Goal: Transaction & Acquisition: Book appointment/travel/reservation

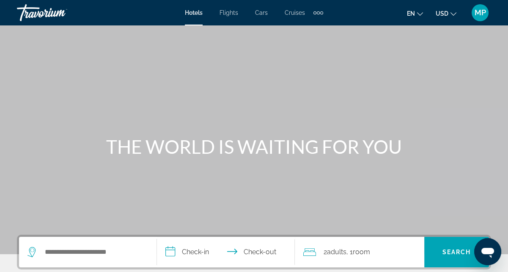
click at [234, 15] on span "Flights" at bounding box center [229, 12] width 19 height 7
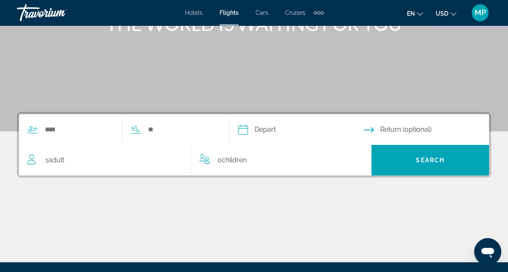
scroll to position [148, 0]
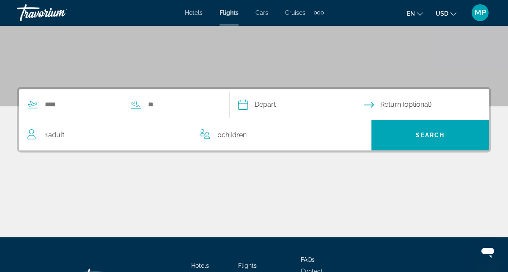
click at [298, 104] on input "Depart date" at bounding box center [300, 105] width 129 height 33
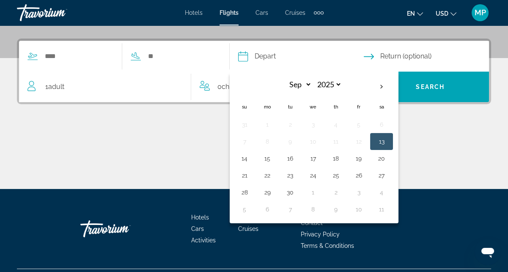
scroll to position [207, 0]
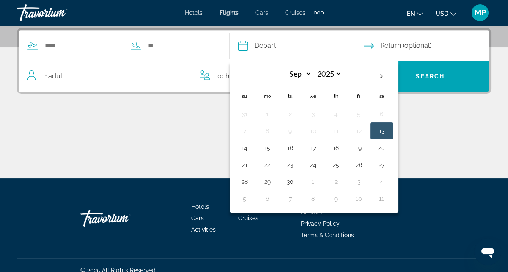
click at [393, 76] on th "Next month" at bounding box center [381, 76] width 23 height 19
click at [393, 80] on th "Next month" at bounding box center [381, 76] width 23 height 19
click at [393, 79] on th "Next month" at bounding box center [381, 76] width 23 height 19
click at [393, 80] on th "Next month" at bounding box center [381, 76] width 23 height 19
select select "*"
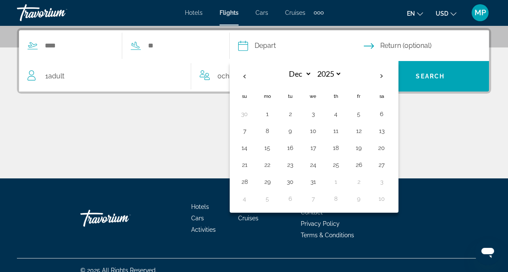
select select "****"
click at [343, 134] on button "8" at bounding box center [336, 131] width 14 height 12
type input "**********"
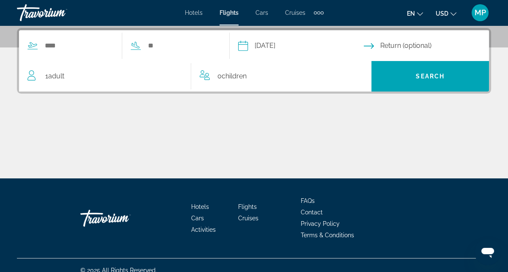
click at [391, 45] on input "Return date" at bounding box center [428, 46] width 129 height 33
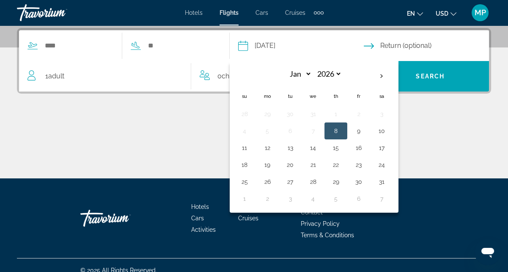
click at [389, 135] on button "10" at bounding box center [382, 131] width 14 height 12
type input "**********"
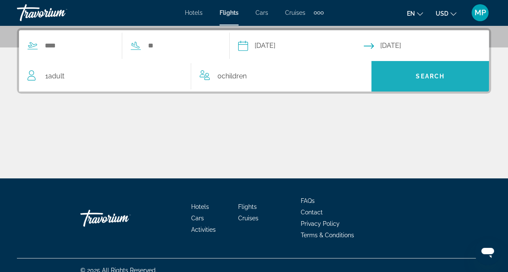
click at [430, 80] on span "Search widget" at bounding box center [431, 76] width 118 height 20
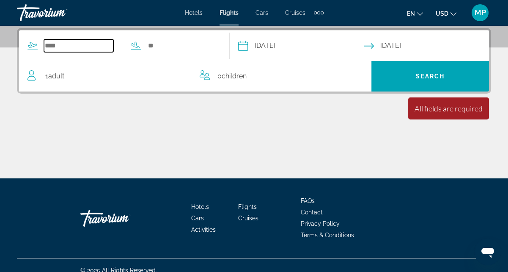
click at [73, 46] on input "Search widget" at bounding box center [78, 45] width 69 height 13
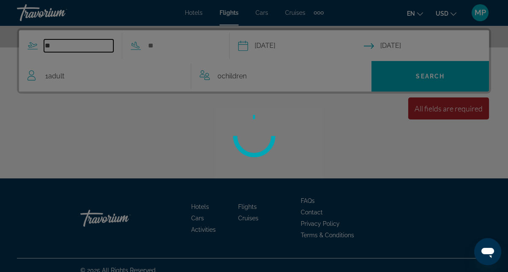
type input "*"
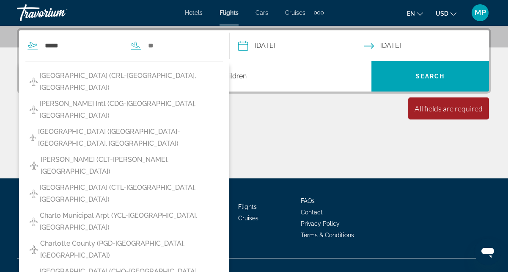
click at [113, 154] on span "Charlotte-Douglas Intl (CLT-Charlotte, United States of America)" at bounding box center [130, 166] width 178 height 24
type input "**********"
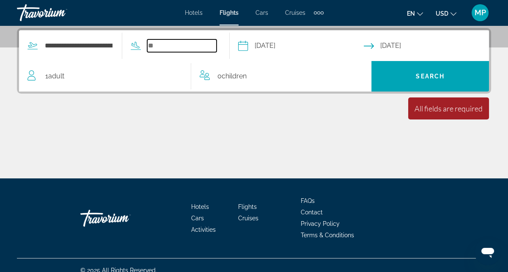
click at [179, 45] on input "Search widget" at bounding box center [181, 45] width 69 height 13
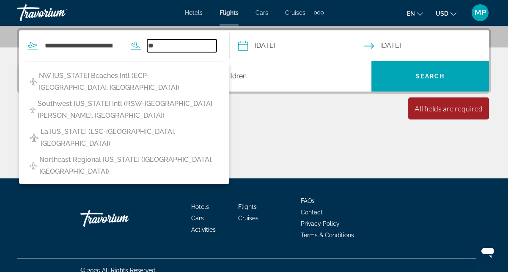
type input "*"
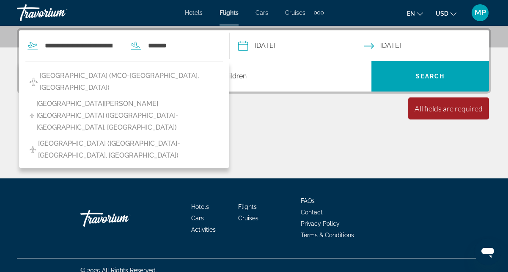
click at [84, 79] on span "Orlando Intl Airport (MCO-Orlando, United States of America)" at bounding box center [129, 82] width 179 height 24
type input "**********"
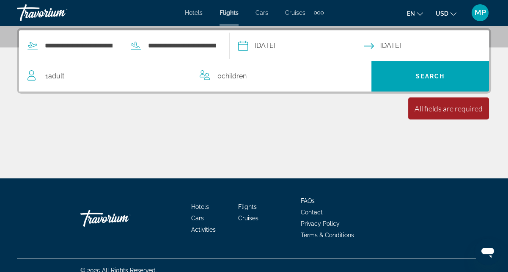
click at [438, 80] on span "Search widget" at bounding box center [431, 76] width 118 height 20
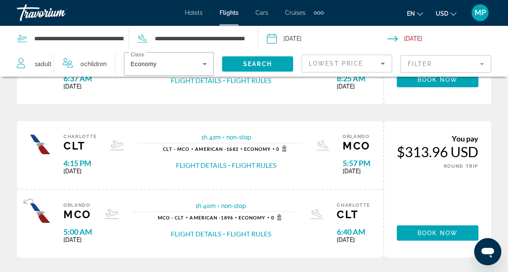
scroll to position [304, 0]
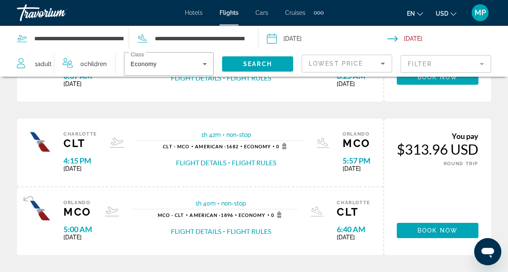
click at [53, 171] on div "Main content" at bounding box center [47, 152] width 34 height 42
click at [75, 172] on span "Thu Jan 8, 2026" at bounding box center [81, 168] width 34 height 7
click at [232, 138] on span "non-stop" at bounding box center [238, 134] width 25 height 7
click at [447, 166] on span "ROUND TRIP" at bounding box center [461, 164] width 35 height 6
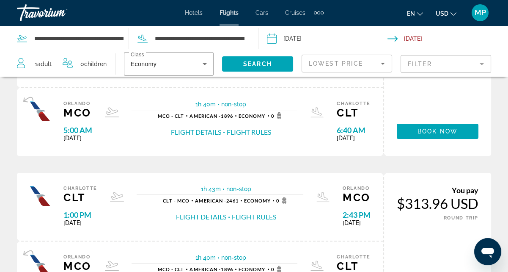
scroll to position [402, 0]
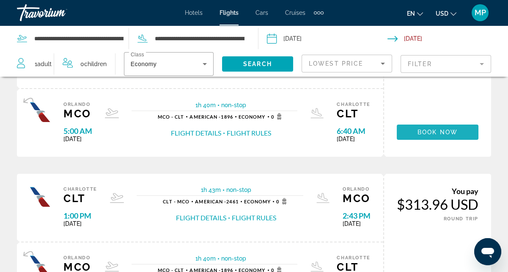
click at [442, 135] on span "Book now" at bounding box center [438, 132] width 40 height 7
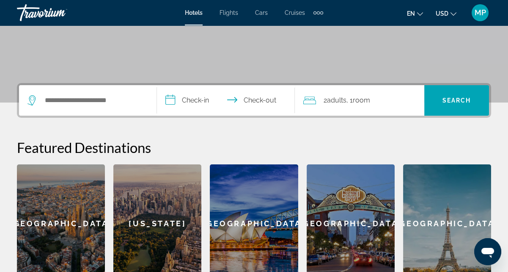
scroll to position [152, 0]
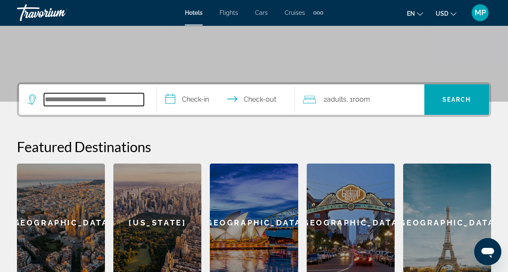
click at [85, 98] on input "Search widget" at bounding box center [94, 99] width 100 height 13
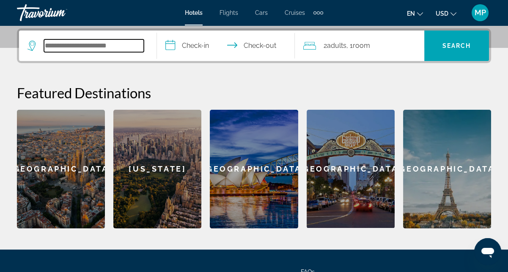
scroll to position [207, 0]
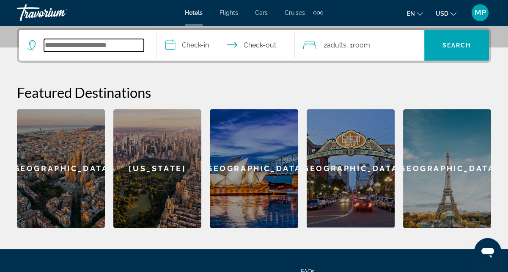
type input "*"
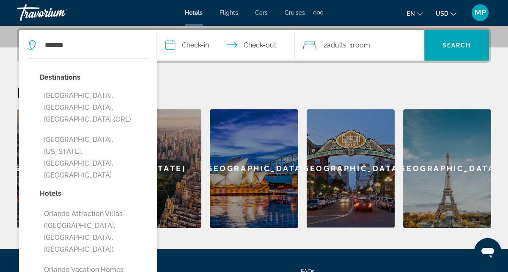
click at [85, 99] on button "[GEOGRAPHIC_DATA], [GEOGRAPHIC_DATA], [GEOGRAPHIC_DATA] (ORL)" at bounding box center [94, 108] width 109 height 40
type input "**********"
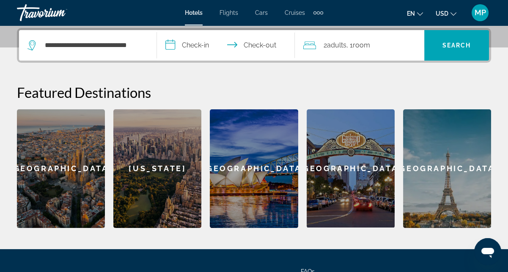
click at [213, 47] on input "**********" at bounding box center [227, 46] width 141 height 33
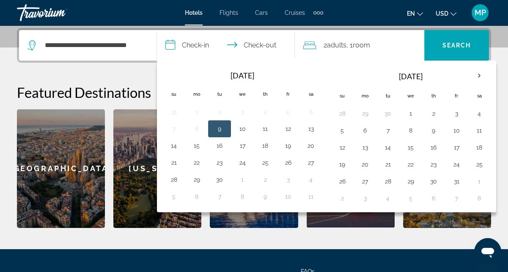
click at [481, 77] on th "Next month" at bounding box center [479, 75] width 23 height 19
click at [483, 80] on th "Next month" at bounding box center [479, 75] width 23 height 19
click at [480, 80] on th "Next month" at bounding box center [479, 75] width 23 height 19
click at [433, 133] on button "8" at bounding box center [434, 130] width 14 height 12
click at [479, 130] on button "10" at bounding box center [480, 130] width 14 height 12
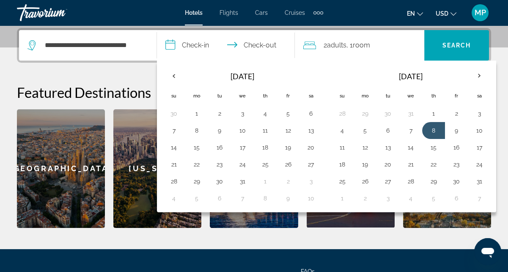
type input "**********"
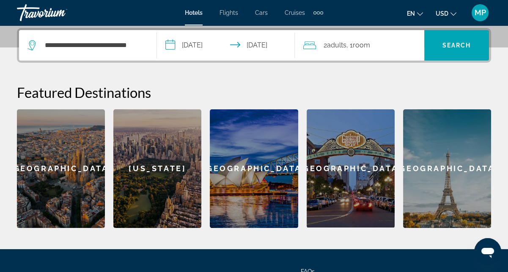
click at [466, 49] on span "Search widget" at bounding box center [457, 45] width 65 height 20
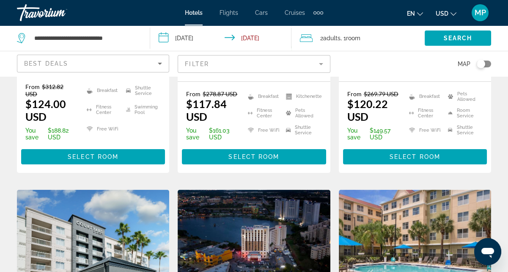
scroll to position [263, 0]
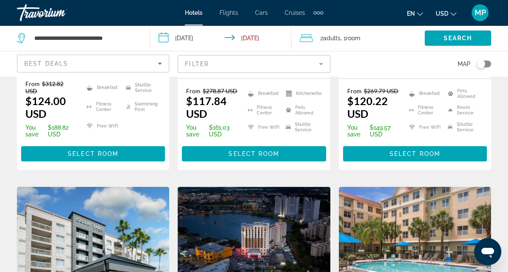
click at [274, 68] on mat-form-field "Filter" at bounding box center [254, 64] width 152 height 18
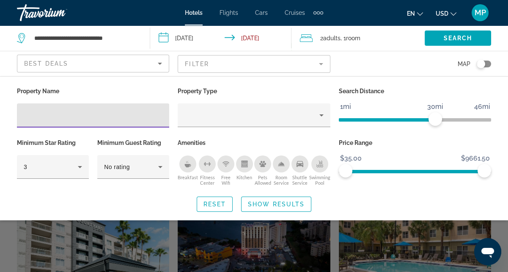
click at [300, 66] on mat-form-field "Filter" at bounding box center [254, 64] width 152 height 18
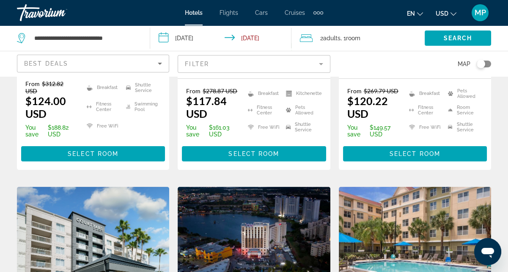
click at [301, 68] on mat-form-field "Filter" at bounding box center [254, 64] width 152 height 18
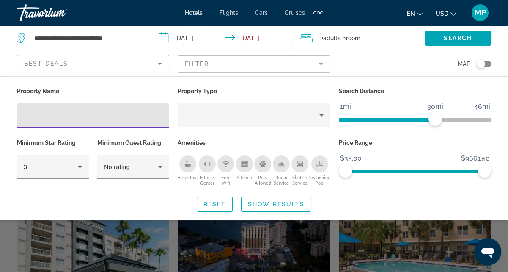
click at [80, 169] on icon "Hotel Filters" at bounding box center [80, 167] width 10 height 10
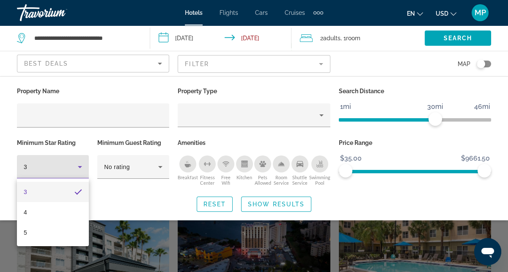
click at [52, 238] on mat-option "5" at bounding box center [53, 232] width 72 height 20
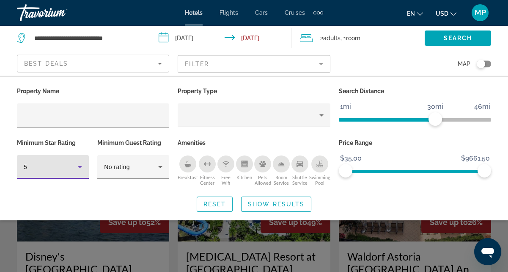
click at [461, 44] on span "Search widget" at bounding box center [458, 38] width 66 height 20
click at [332, 247] on div "Search widget" at bounding box center [254, 199] width 508 height 145
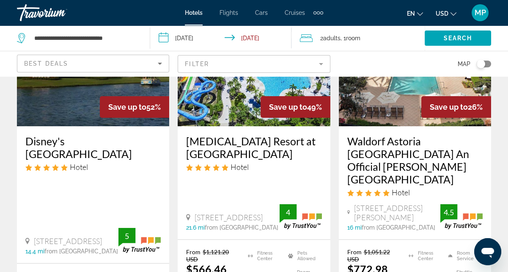
scroll to position [115, 0]
click at [116, 111] on div "Save up to 52%" at bounding box center [134, 107] width 69 height 22
click at [128, 112] on div "Save up to 52%" at bounding box center [134, 107] width 69 height 22
click at [125, 152] on h3 "Disney's [GEOGRAPHIC_DATA]" at bounding box center [92, 147] width 135 height 25
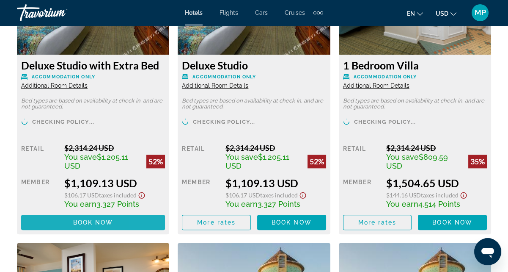
scroll to position [1396, 0]
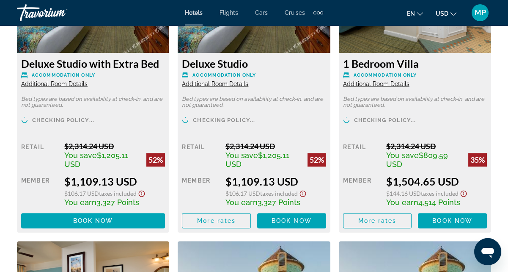
click at [132, 222] on span "Main content" at bounding box center [93, 220] width 144 height 20
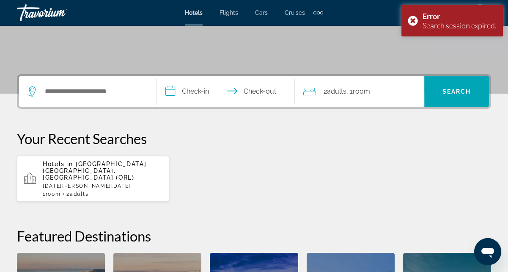
scroll to position [160, 0]
click at [415, 23] on div "Error Search session expired." at bounding box center [453, 20] width 102 height 31
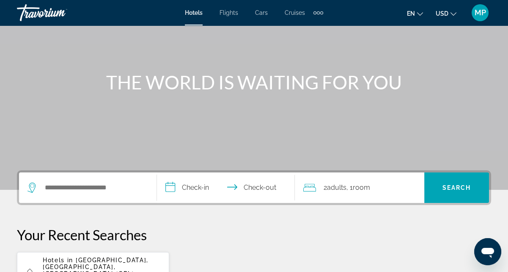
scroll to position [65, 0]
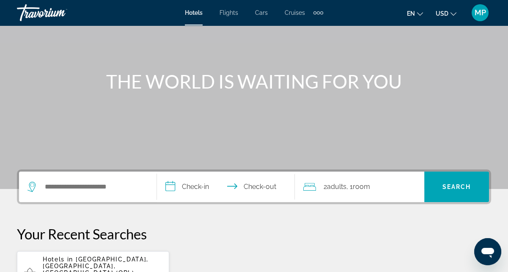
click at [265, 14] on span "Cars" at bounding box center [261, 12] width 13 height 7
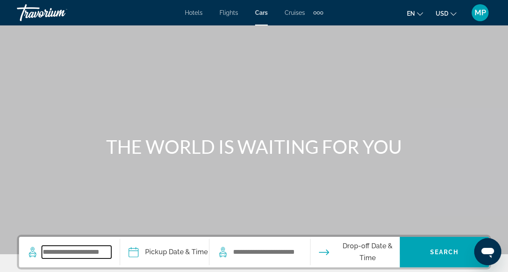
click at [96, 257] on input "Search widget" at bounding box center [76, 252] width 69 height 13
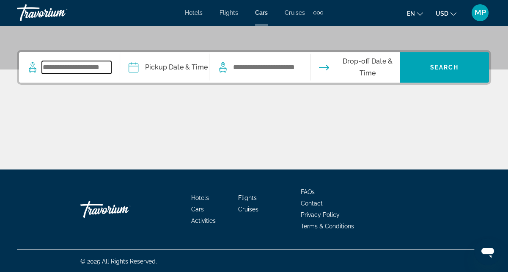
scroll to position [185, 0]
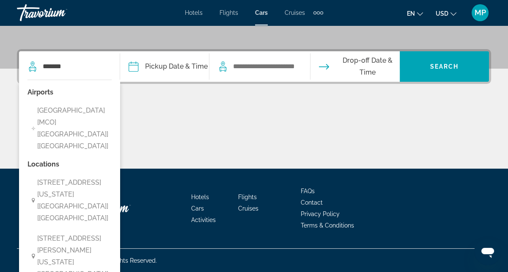
click at [85, 120] on span "[GEOGRAPHIC_DATA] [MCO] [[GEOGRAPHIC_DATA]] [[GEOGRAPHIC_DATA]]" at bounding box center [76, 128] width 78 height 47
type input "**********"
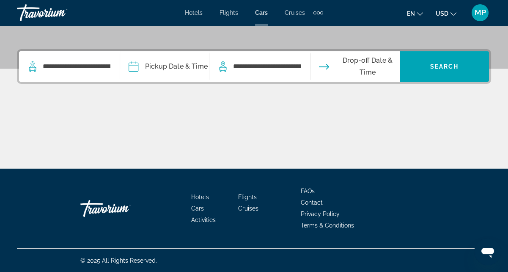
click at [192, 69] on input "Pickup date" at bounding box center [164, 67] width 93 height 33
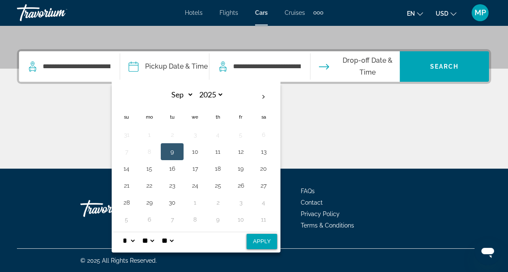
click at [275, 95] on th "Next month" at bounding box center [263, 97] width 23 height 19
click at [274, 97] on th "Next month" at bounding box center [263, 97] width 23 height 19
click at [272, 100] on th "Next month" at bounding box center [263, 97] width 23 height 19
click at [271, 99] on th "Next month" at bounding box center [263, 97] width 23 height 19
select select "*"
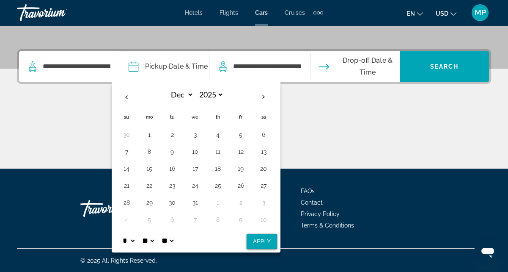
select select "****"
click at [245, 155] on button "9" at bounding box center [241, 152] width 14 height 12
click at [224, 152] on button "8" at bounding box center [218, 152] width 14 height 12
click at [271, 155] on button "10" at bounding box center [264, 152] width 14 height 12
click at [268, 244] on button "Apply" at bounding box center [262, 241] width 30 height 15
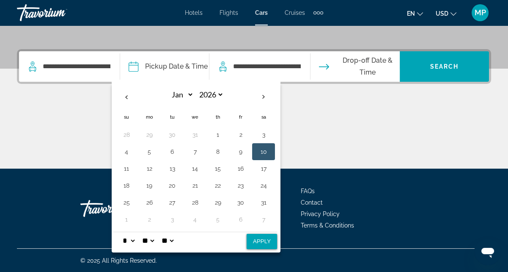
type input "**********"
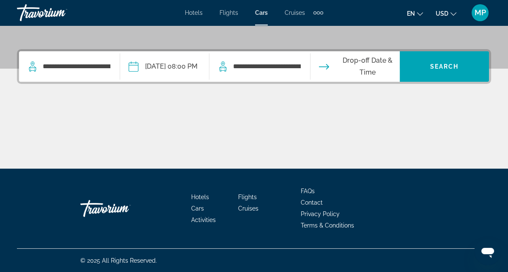
click at [373, 65] on input "Drop-off date" at bounding box center [355, 67] width 93 height 33
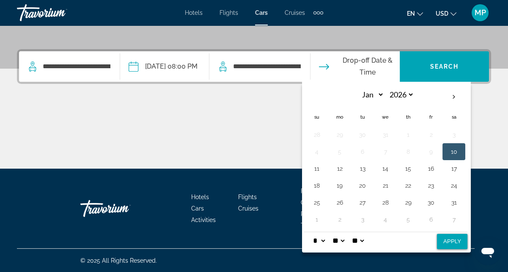
click at [347, 172] on button "12" at bounding box center [340, 169] width 14 height 12
click at [452, 65] on span "Search" at bounding box center [445, 66] width 29 height 7
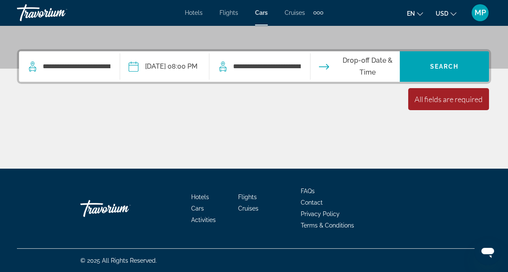
click at [456, 103] on div "All fields are required" at bounding box center [449, 99] width 81 height 22
click at [286, 66] on input "**********" at bounding box center [266, 66] width 69 height 13
click at [454, 101] on div "All fields are required" at bounding box center [449, 98] width 68 height 9
click at [462, 103] on div "All fields are required" at bounding box center [449, 98] width 68 height 9
click at [391, 68] on input "Drop-off date" at bounding box center [355, 67] width 93 height 33
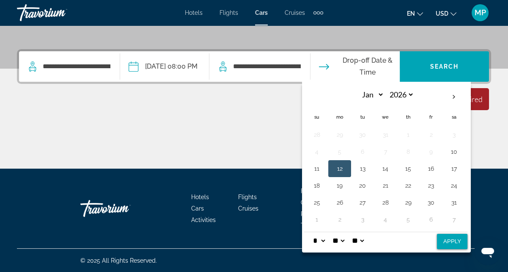
click at [370, 171] on button "13" at bounding box center [363, 169] width 14 height 12
click at [464, 245] on button "Apply" at bounding box center [452, 241] width 30 height 15
type input "**********"
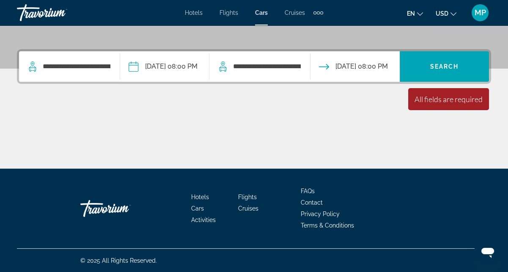
click at [452, 100] on div "All fields are required" at bounding box center [449, 98] width 68 height 9
click at [454, 66] on span "Search" at bounding box center [445, 66] width 29 height 7
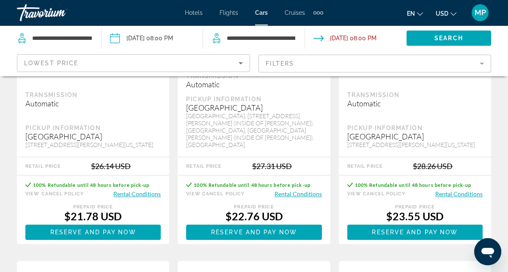
scroll to position [623, 0]
click at [304, 190] on button "Rental Conditions" at bounding box center [298, 194] width 47 height 8
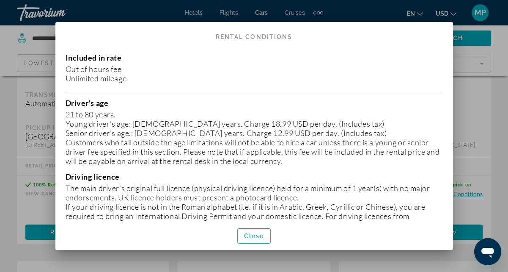
click at [496, 152] on div at bounding box center [254, 136] width 508 height 272
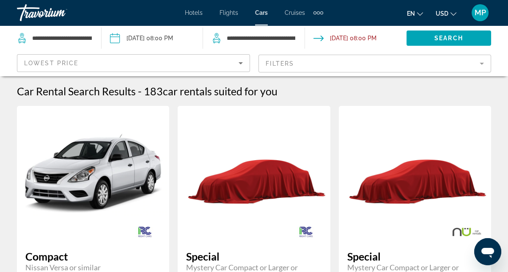
click at [296, 14] on span "Cruises" at bounding box center [295, 12] width 20 height 7
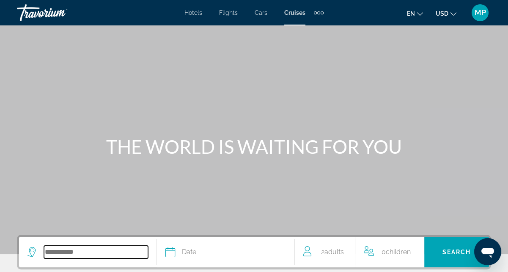
click at [100, 249] on input "Search widget" at bounding box center [96, 252] width 104 height 13
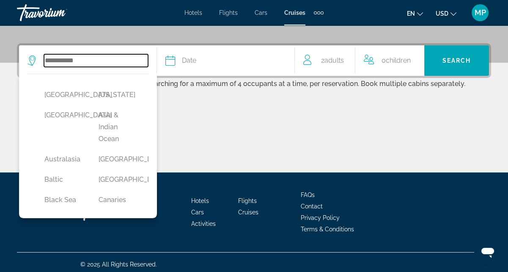
scroll to position [195, 0]
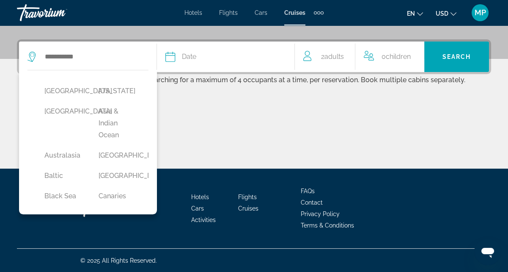
click at [61, 95] on button "[GEOGRAPHIC_DATA]" at bounding box center [63, 91] width 46 height 16
type input "******"
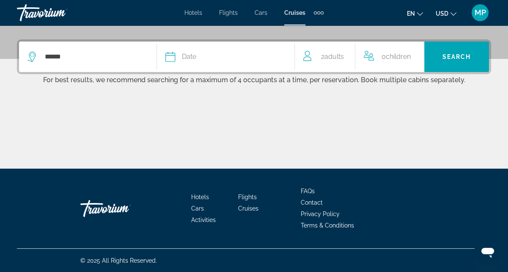
click at [233, 58] on div "Date" at bounding box center [226, 57] width 121 height 12
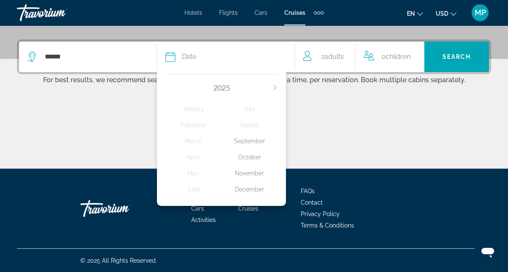
click at [260, 144] on div "September" at bounding box center [250, 140] width 56 height 15
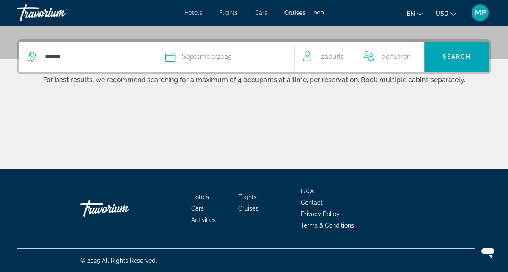
click at [464, 64] on span "Search widget" at bounding box center [457, 57] width 65 height 20
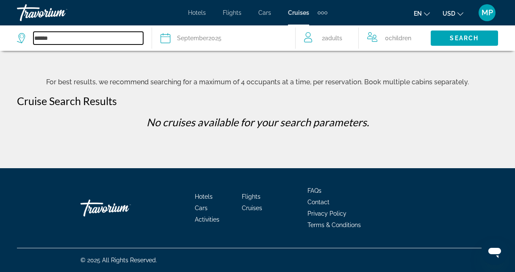
click at [107, 36] on input "******" at bounding box center [88, 38] width 110 height 13
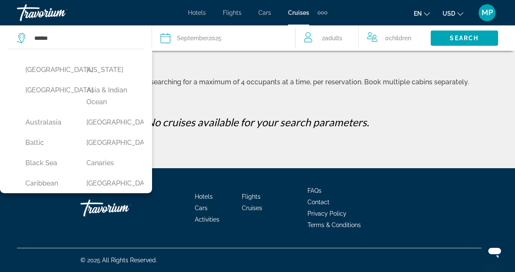
click at [52, 96] on button "[GEOGRAPHIC_DATA]" at bounding box center [47, 90] width 52 height 16
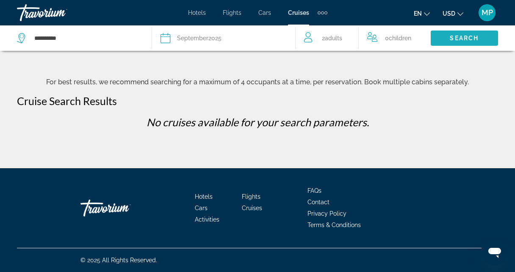
click at [464, 40] on span "Search" at bounding box center [464, 38] width 29 height 7
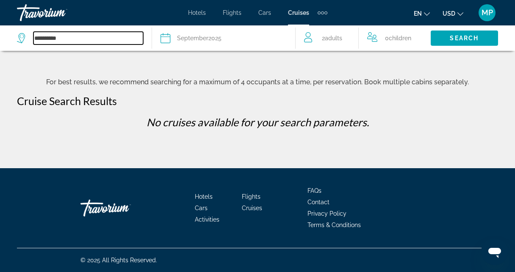
click at [110, 39] on input "**********" at bounding box center [88, 38] width 110 height 13
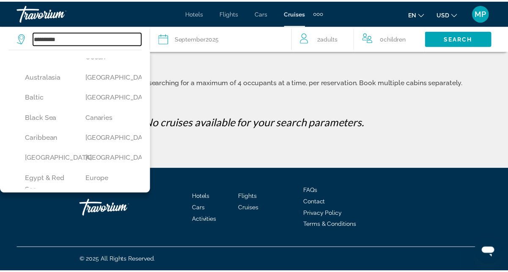
scroll to position [47, 0]
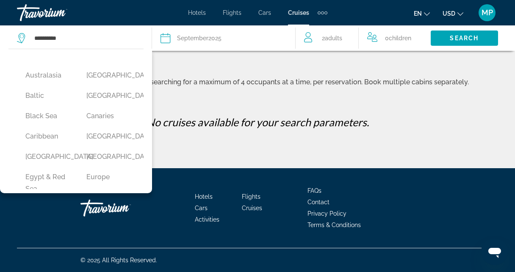
click at [104, 140] on button "[GEOGRAPHIC_DATA]" at bounding box center [108, 136] width 52 height 16
type input "**********"
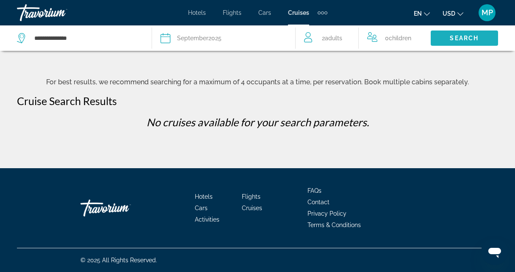
click at [462, 40] on span "Search" at bounding box center [464, 38] width 29 height 7
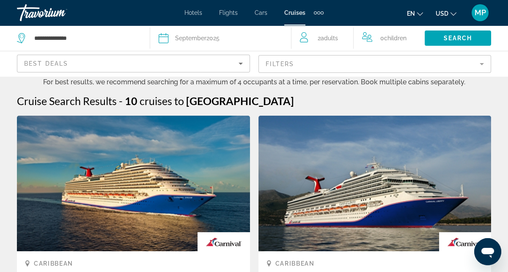
click at [228, 36] on div "Date [DATE]" at bounding box center [221, 38] width 124 height 12
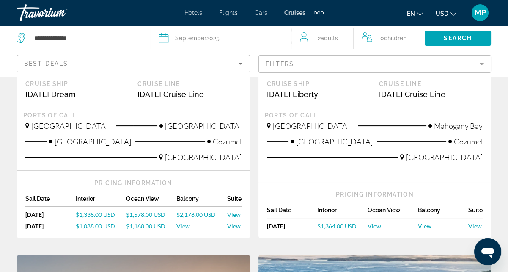
scroll to position [260, 0]
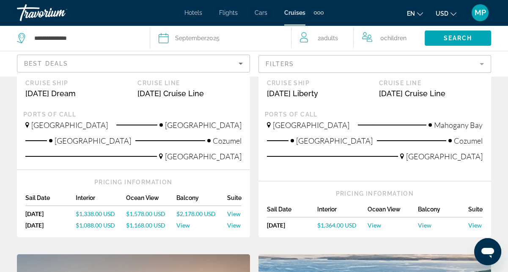
click at [239, 210] on span "View" at bounding box center [234, 213] width 14 height 7
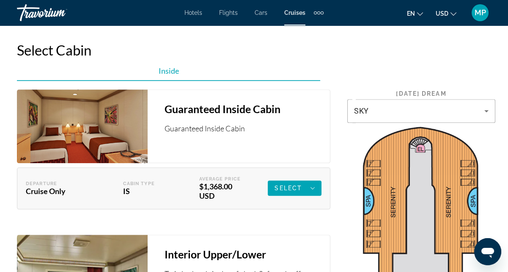
scroll to position [1468, 0]
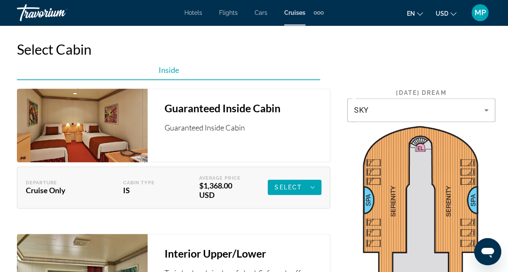
click at [312, 192] on icon "Main content" at bounding box center [313, 187] width 4 height 10
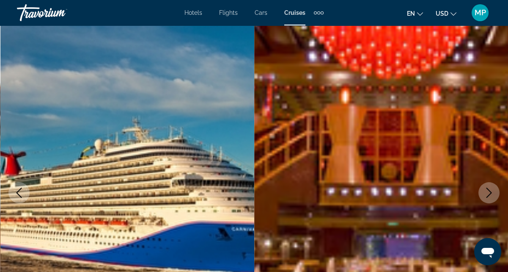
scroll to position [0, 0]
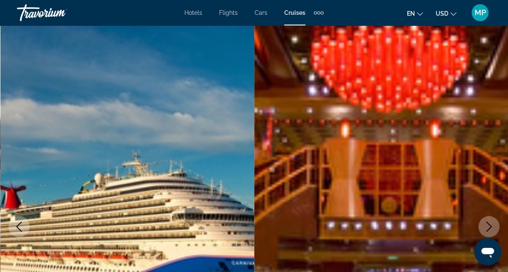
click at [322, 13] on div "Extra navigation items" at bounding box center [322, 12] width 3 height 3
